Goal: Task Accomplishment & Management: Manage account settings

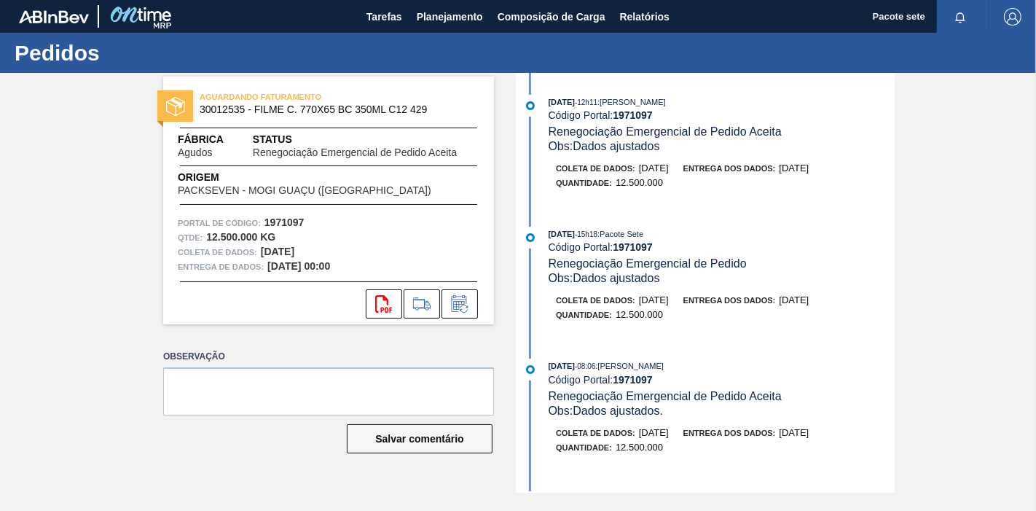
scroll to position [404, 0]
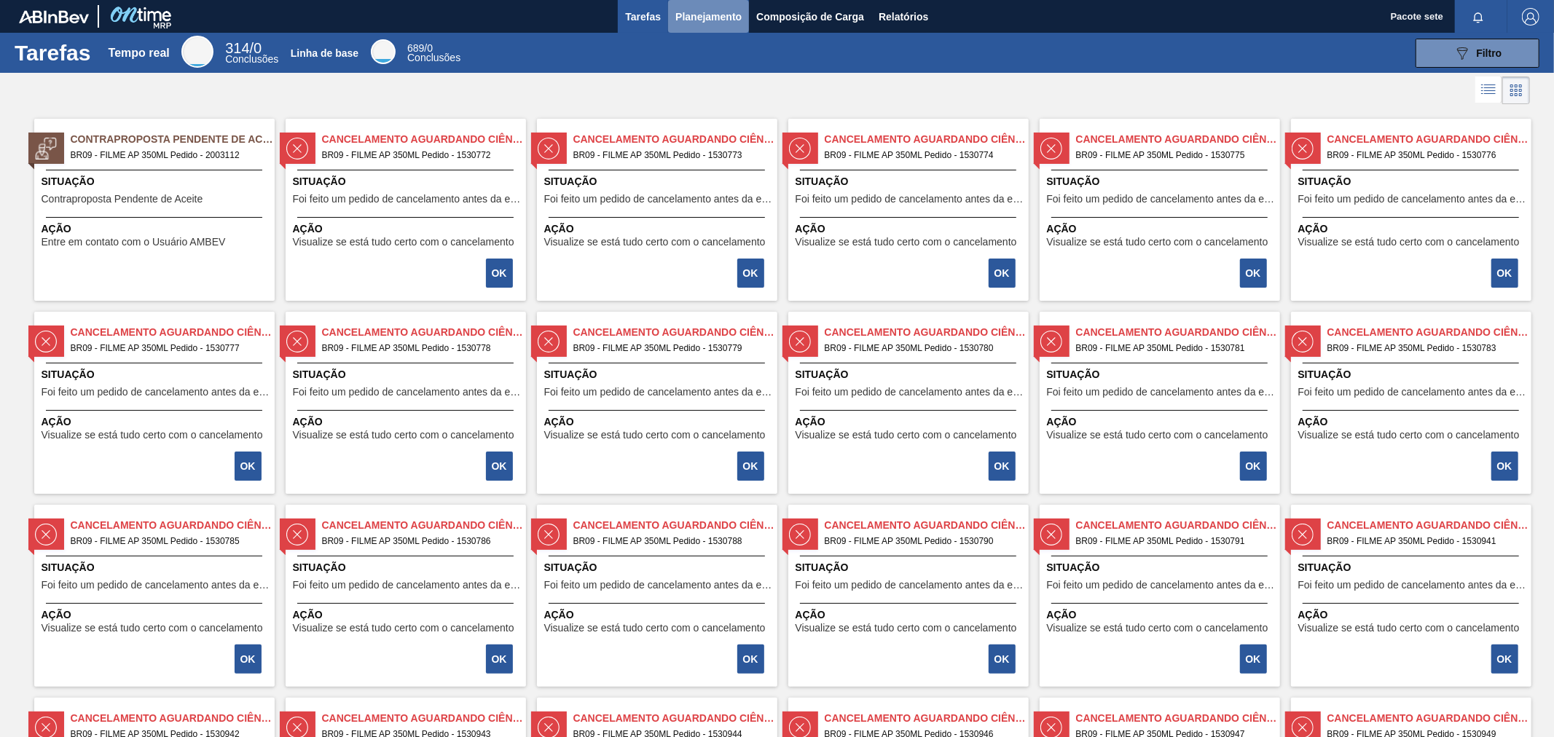
click at [707, 16] on font "Planejamento" at bounding box center [708, 17] width 66 height 12
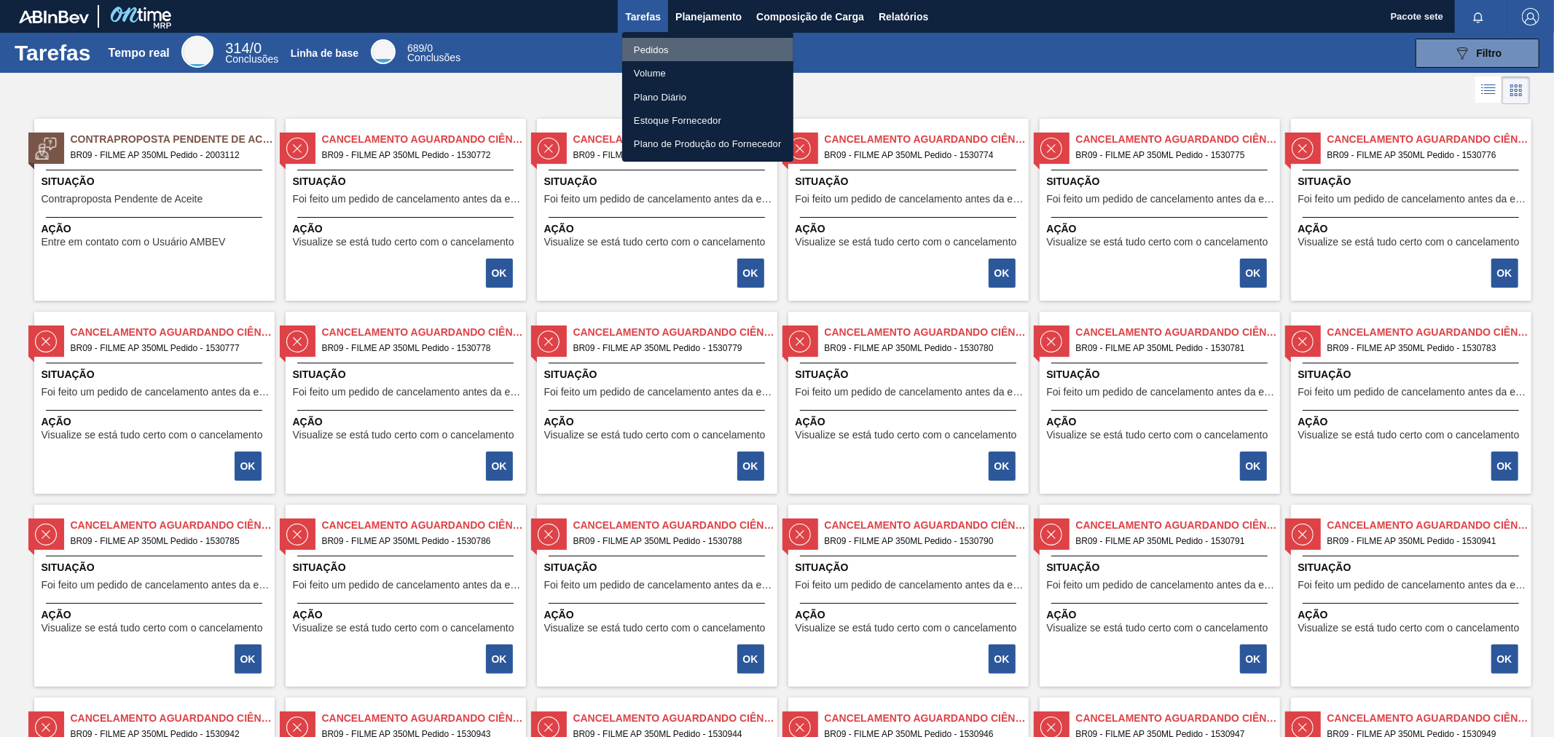
click at [654, 47] on font "Pedidos" at bounding box center [651, 49] width 35 height 11
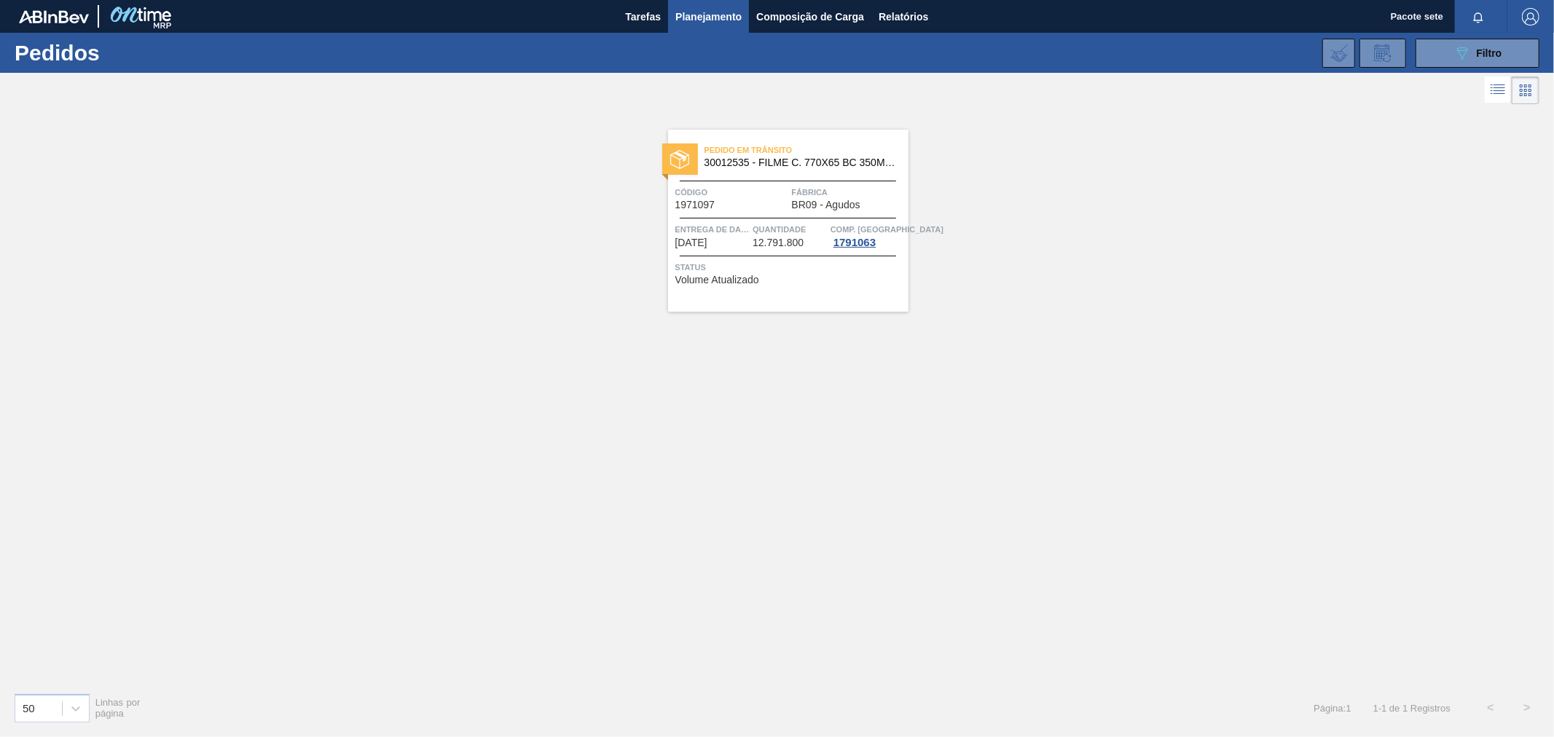
click at [751, 201] on div "Código 1971097" at bounding box center [731, 198] width 113 height 26
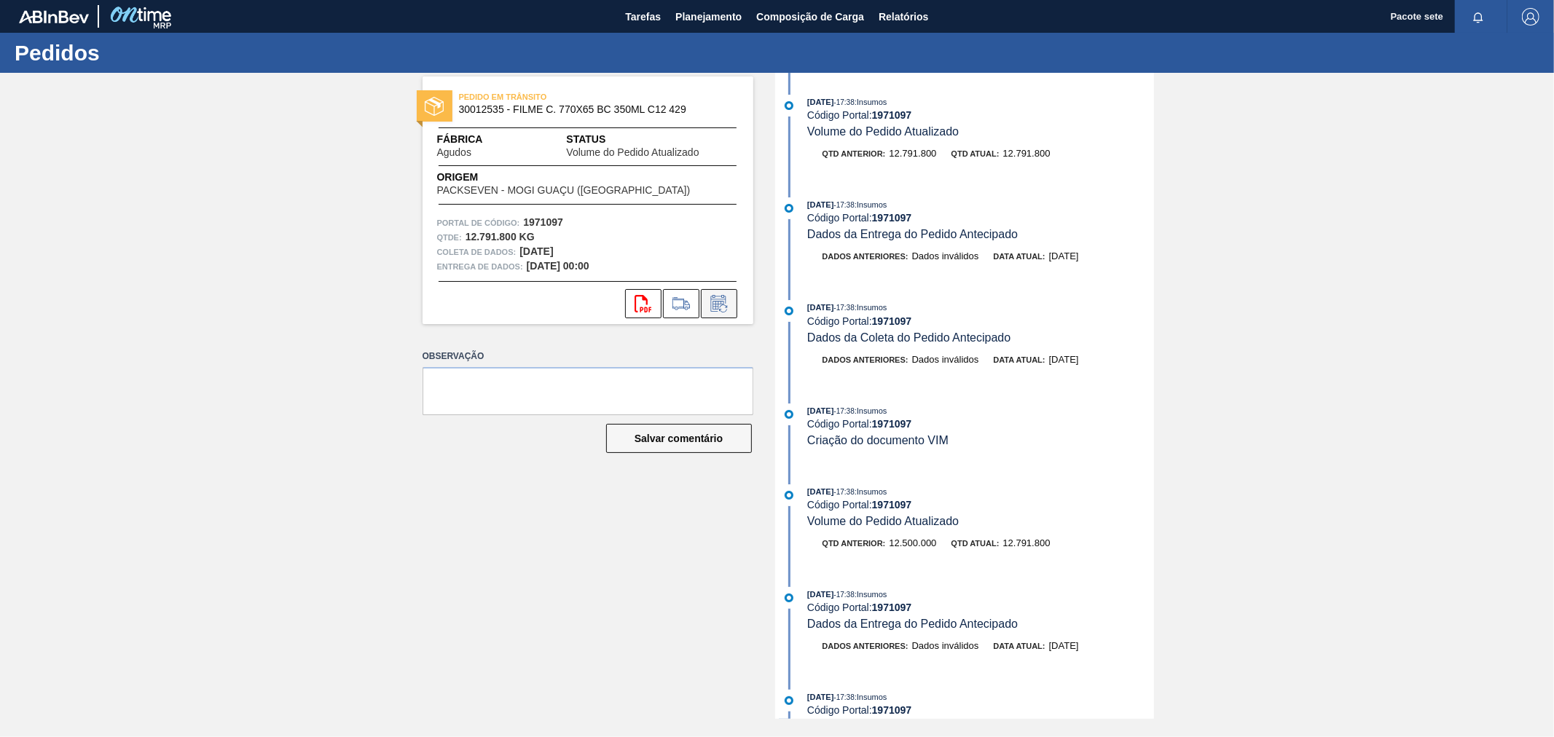
click at [724, 302] on icon at bounding box center [718, 303] width 23 height 17
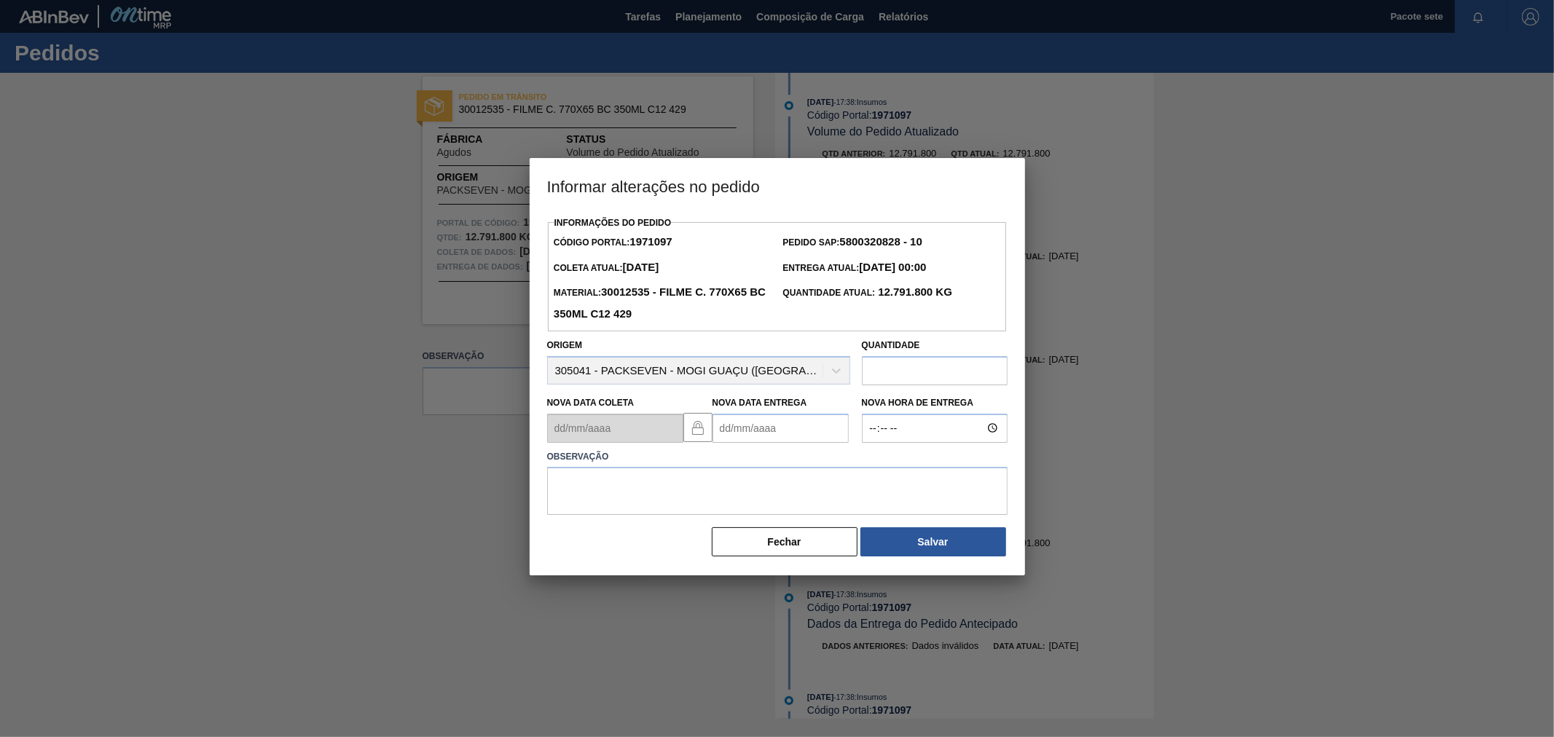
click at [823, 431] on Entrega "Nova Data Entrega" at bounding box center [781, 428] width 136 height 29
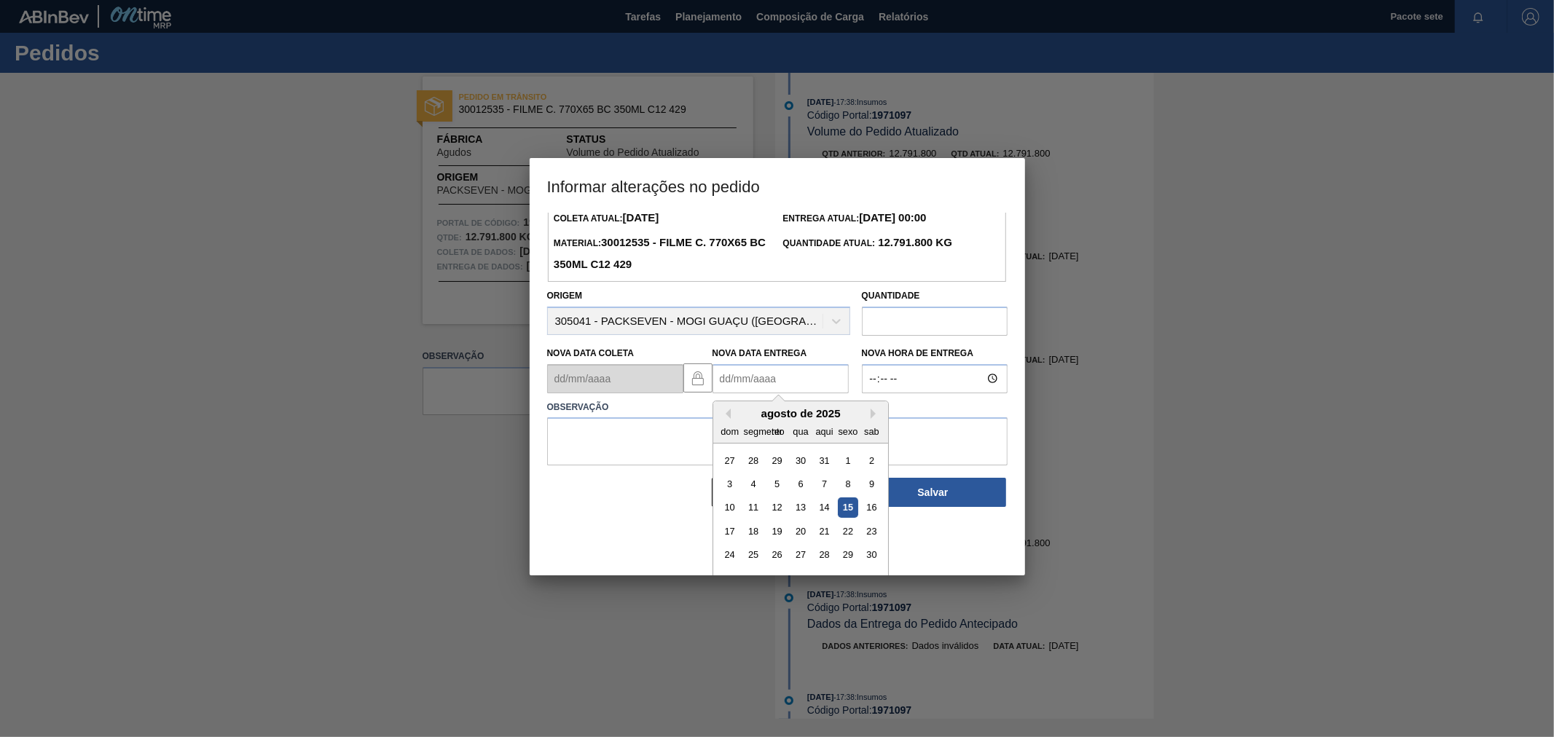
scroll to position [71, 0]
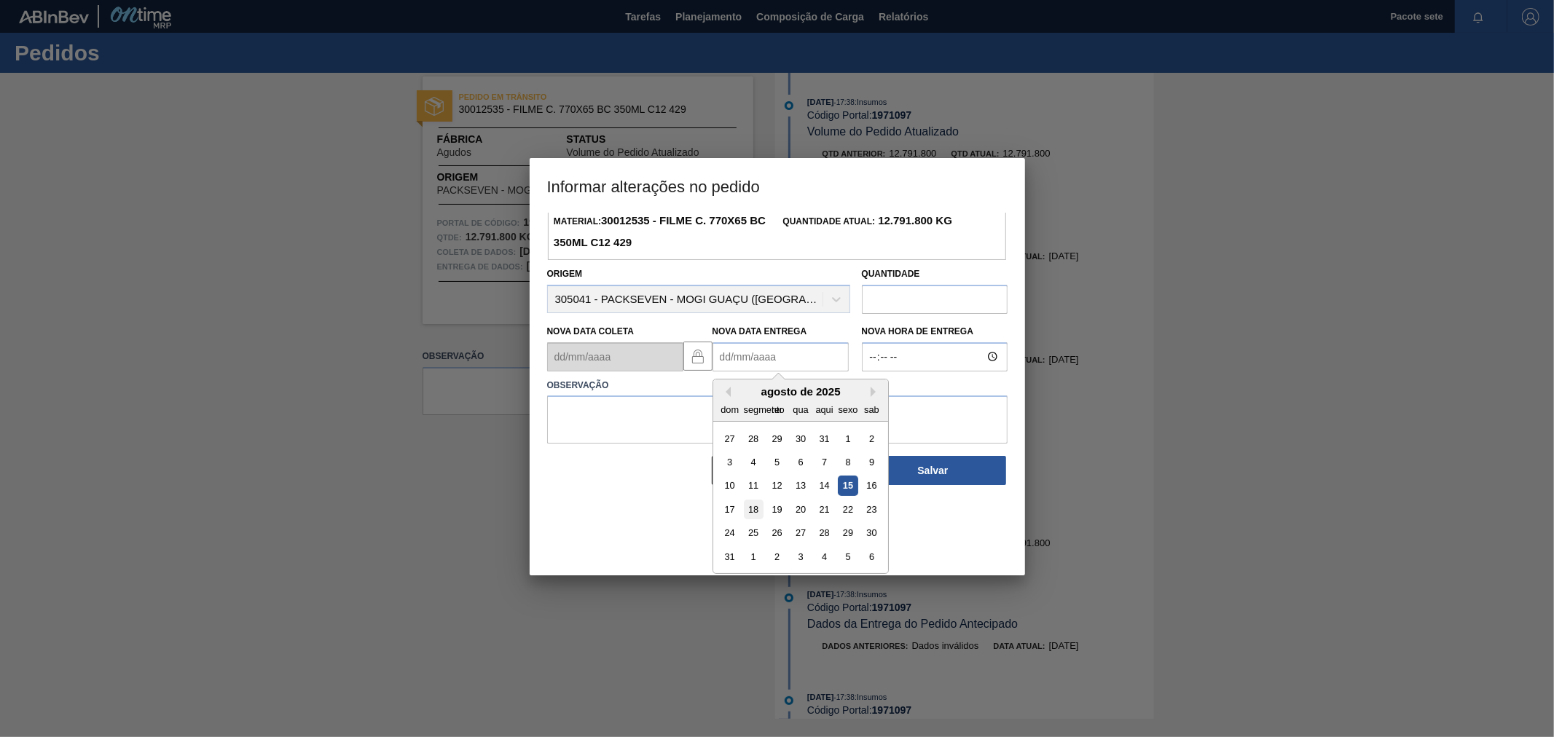
click at [750, 505] on div "18" at bounding box center [753, 510] width 20 height 20
type Entrega "[DATE]"
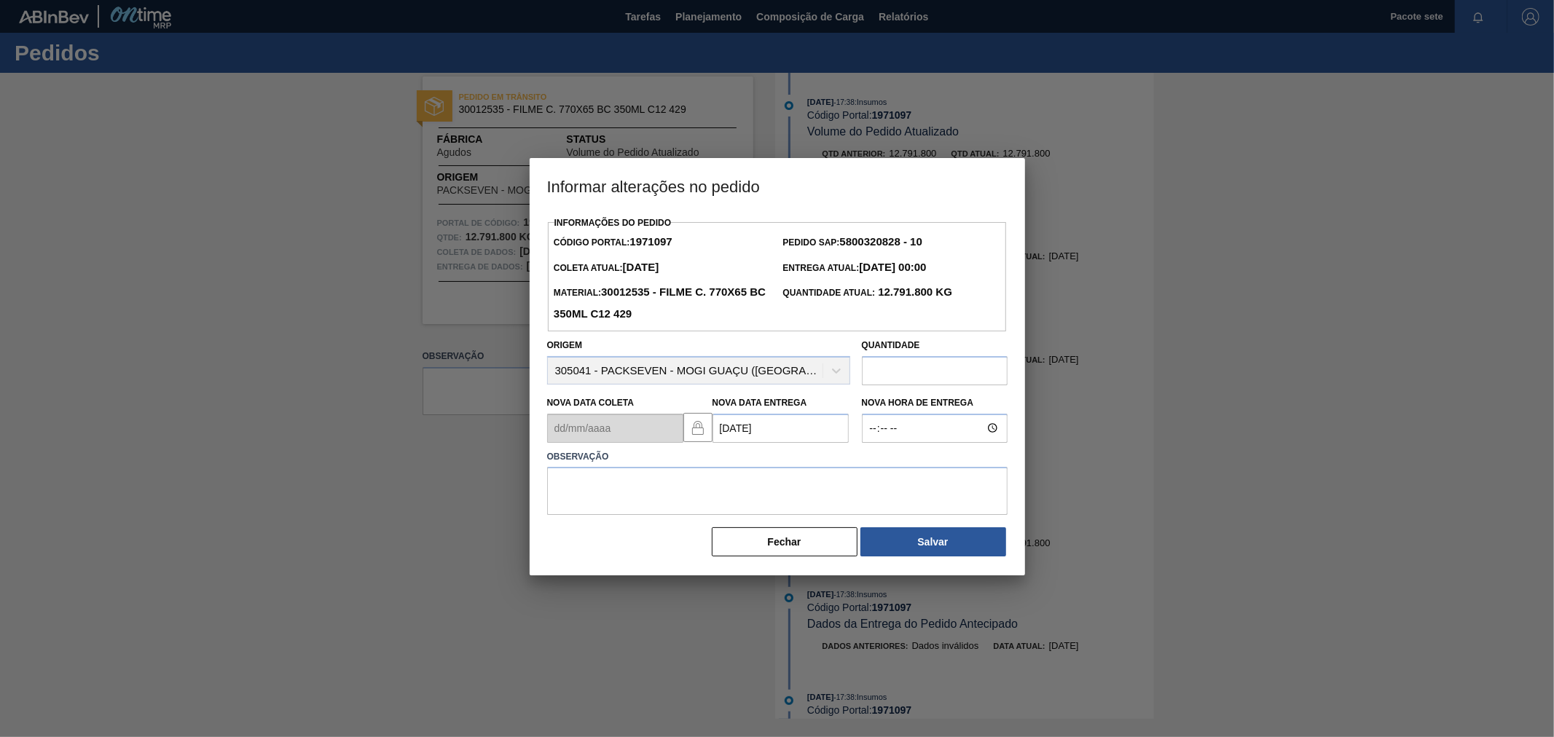
scroll to position [0, 0]
click at [613, 490] on textarea at bounding box center [777, 491] width 460 height 48
type textarea "Data ajustada, conforme alinhado."
click at [918, 555] on button "Salvar" at bounding box center [933, 542] width 146 height 29
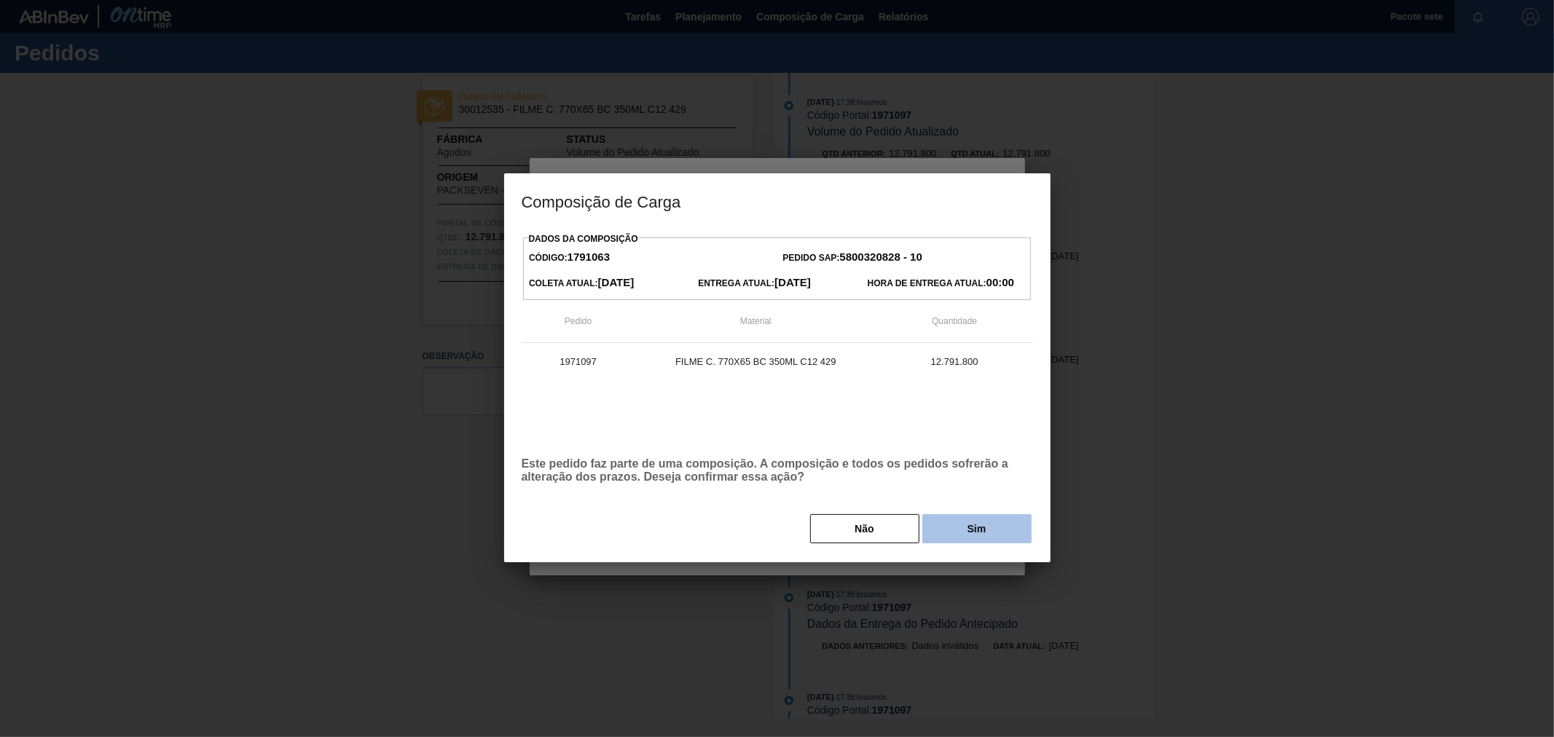
click at [964, 533] on button "Sim" at bounding box center [976, 528] width 109 height 29
